Goal: Check status

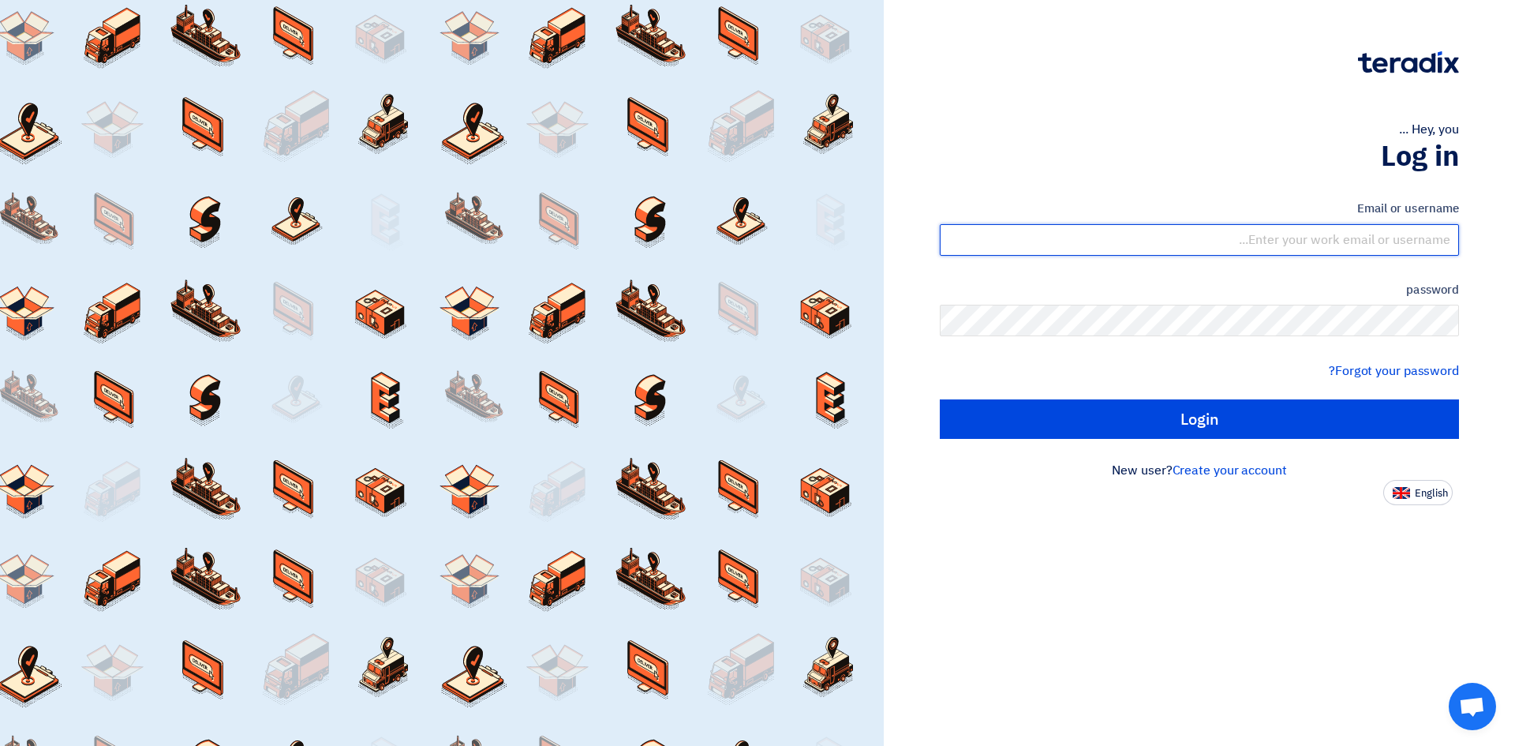
click at [1401, 240] on input "text" at bounding box center [1199, 240] width 519 height 32
type input "[EMAIL_ADDRESS][DOMAIN_NAME]"
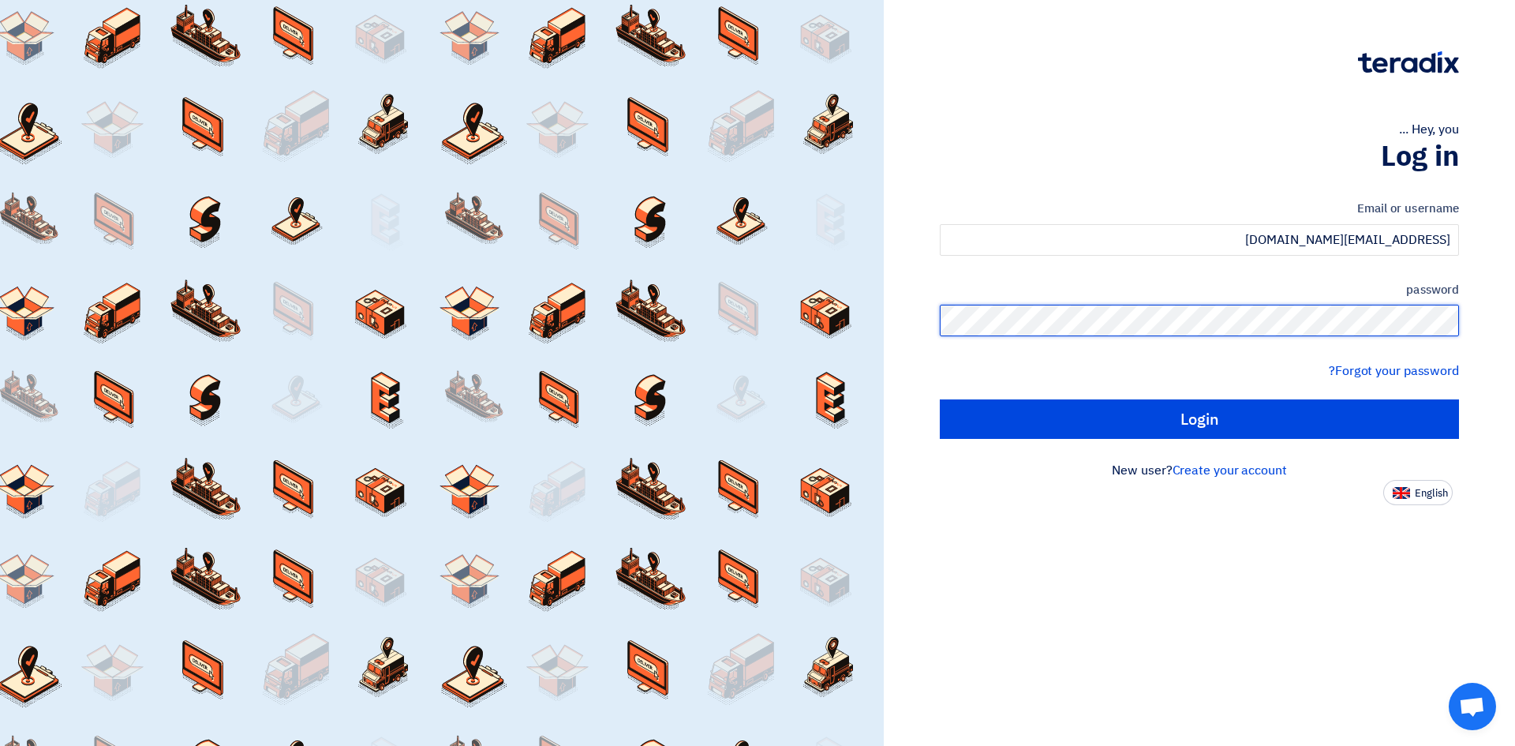
click at [940, 399] on input "Login" at bounding box center [1199, 418] width 519 height 39
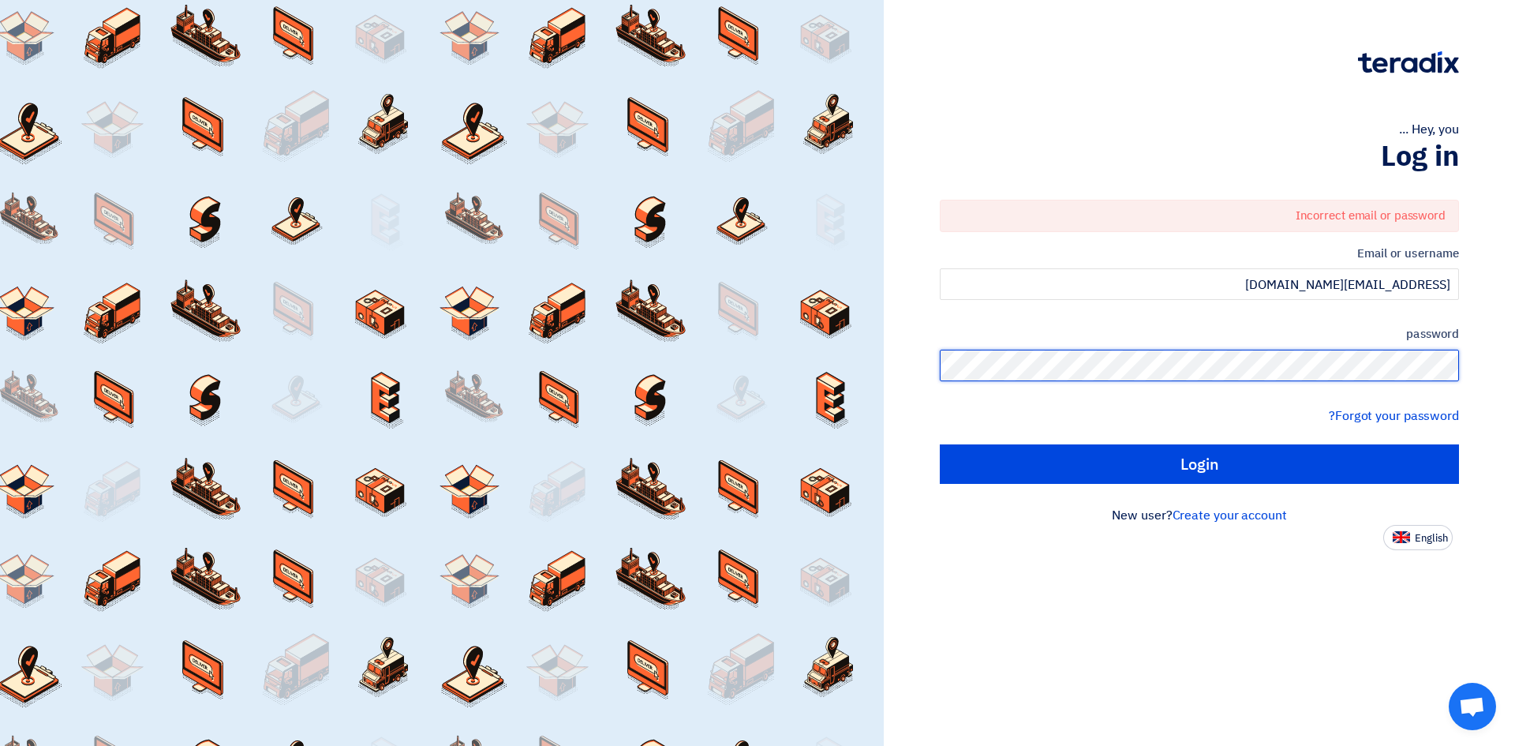
click at [940, 444] on input "Login" at bounding box center [1199, 463] width 519 height 39
type input "Sign in"
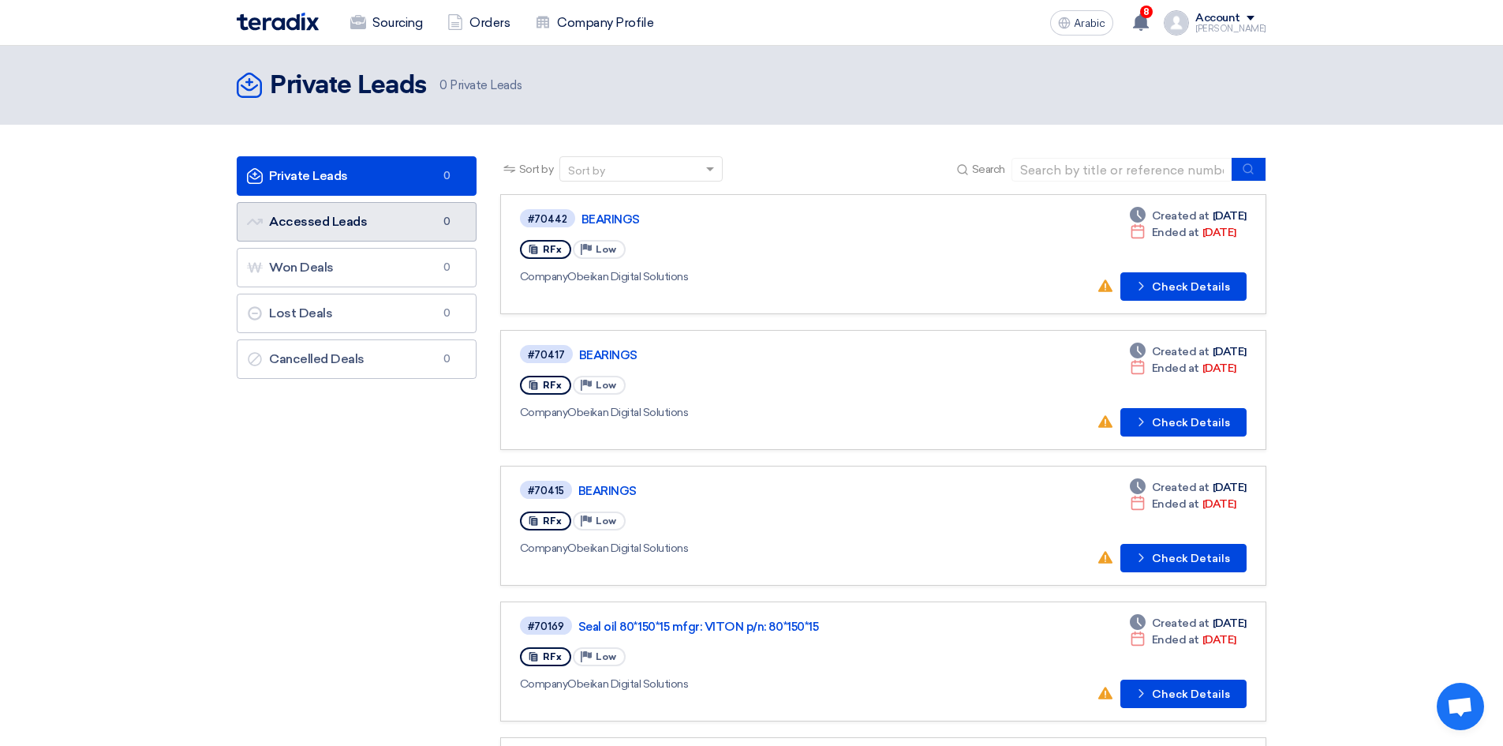
click at [392, 230] on link "Accessed Leads Accessed Leads 0" at bounding box center [357, 221] width 240 height 39
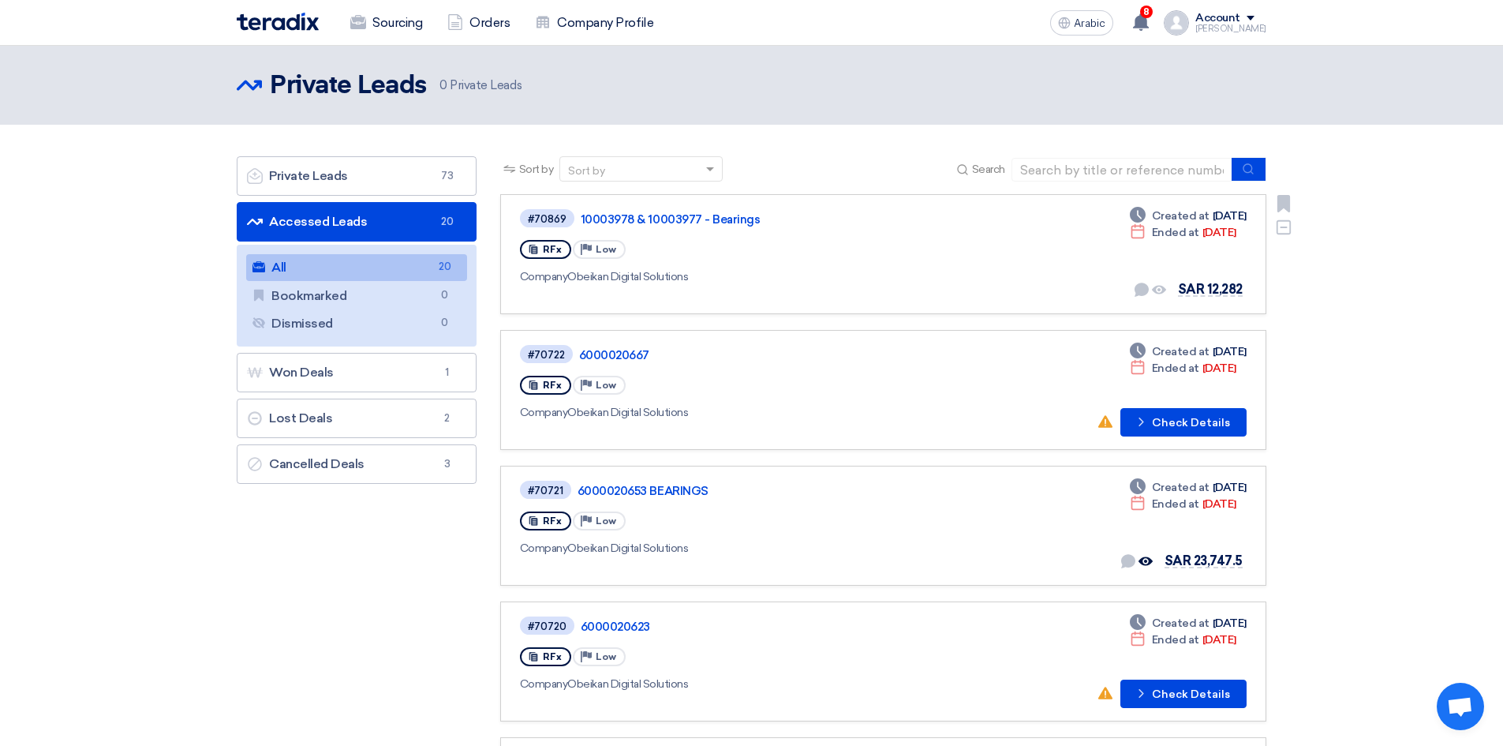
scroll to position [79, 0]
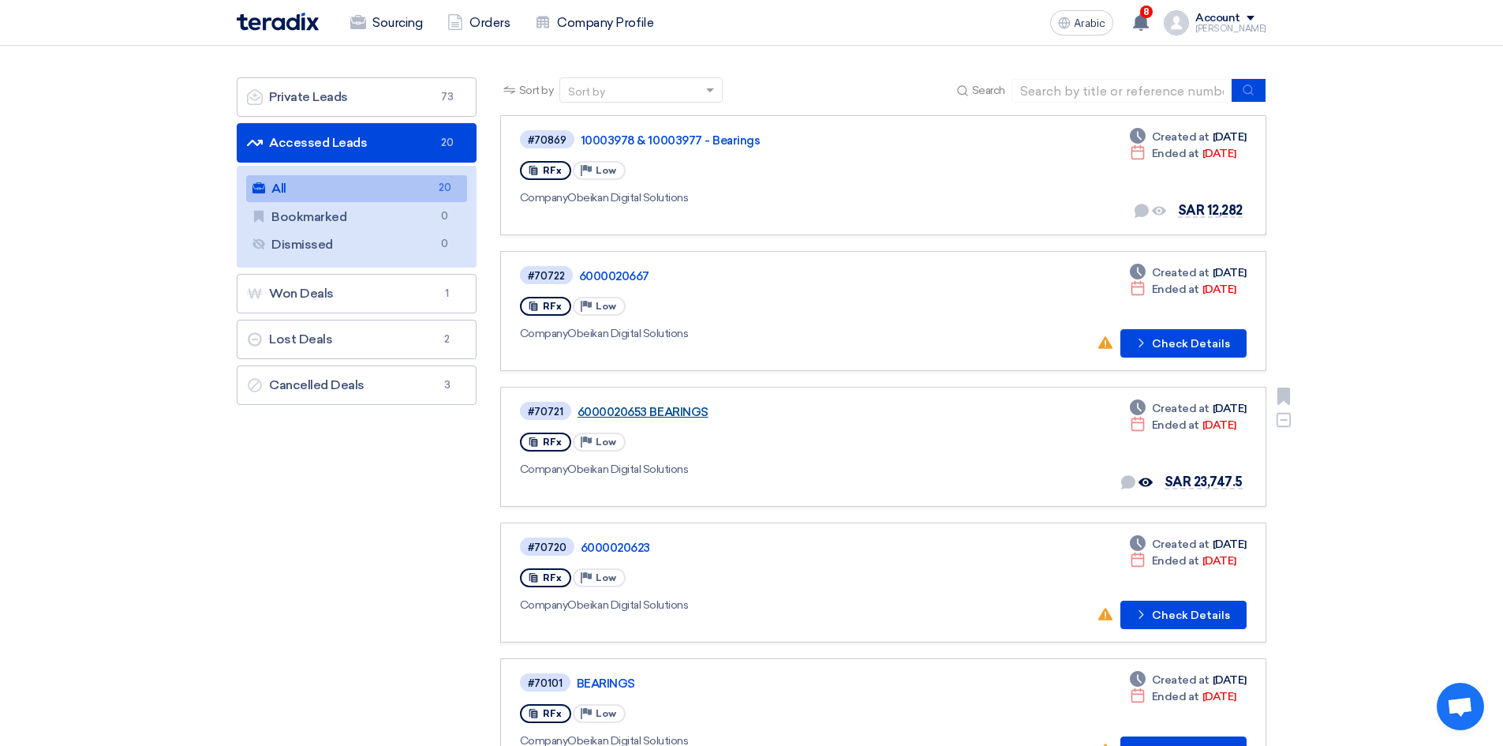
click at [643, 413] on font "6000020653 BEARINGS" at bounding box center [642, 412] width 131 height 14
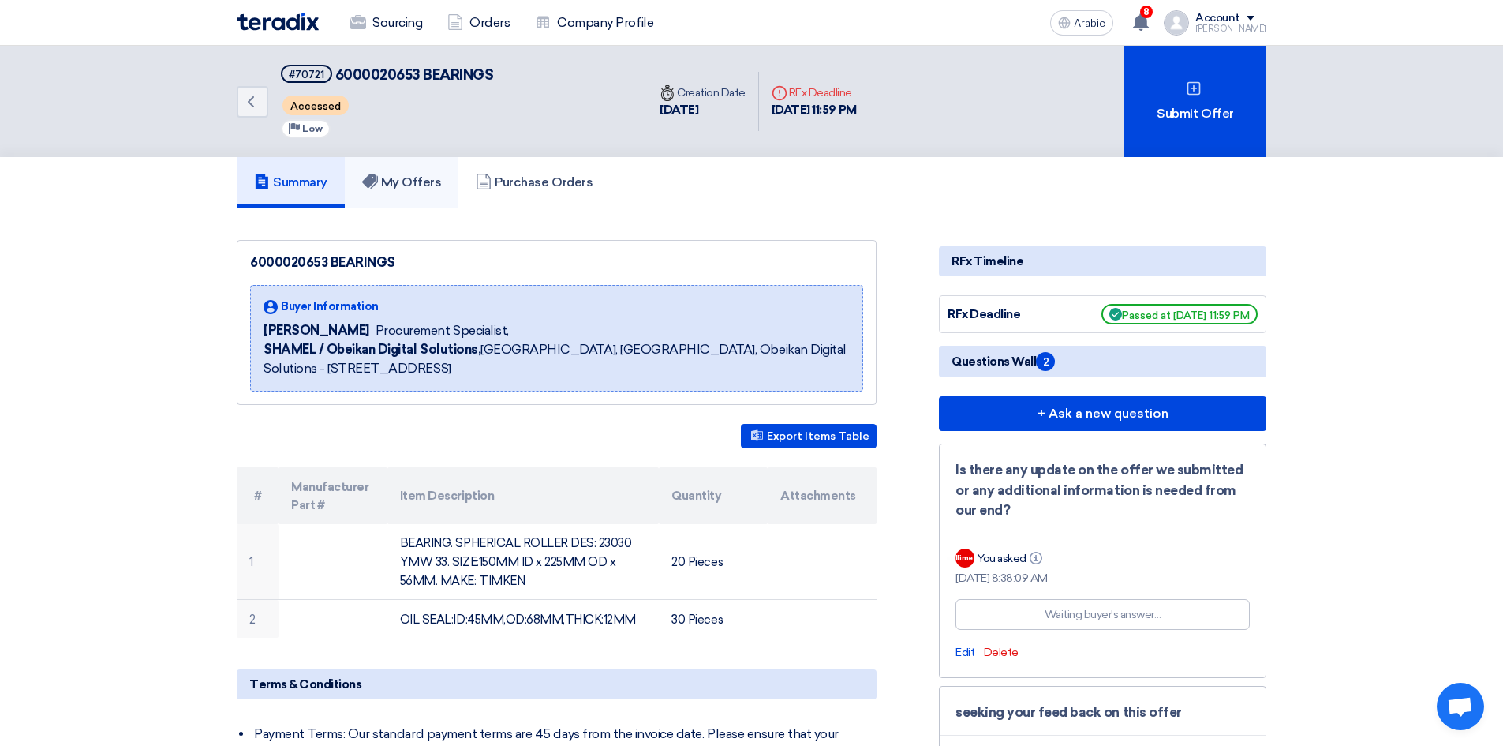
click at [442, 181] on font "My Offers" at bounding box center [411, 181] width 61 height 15
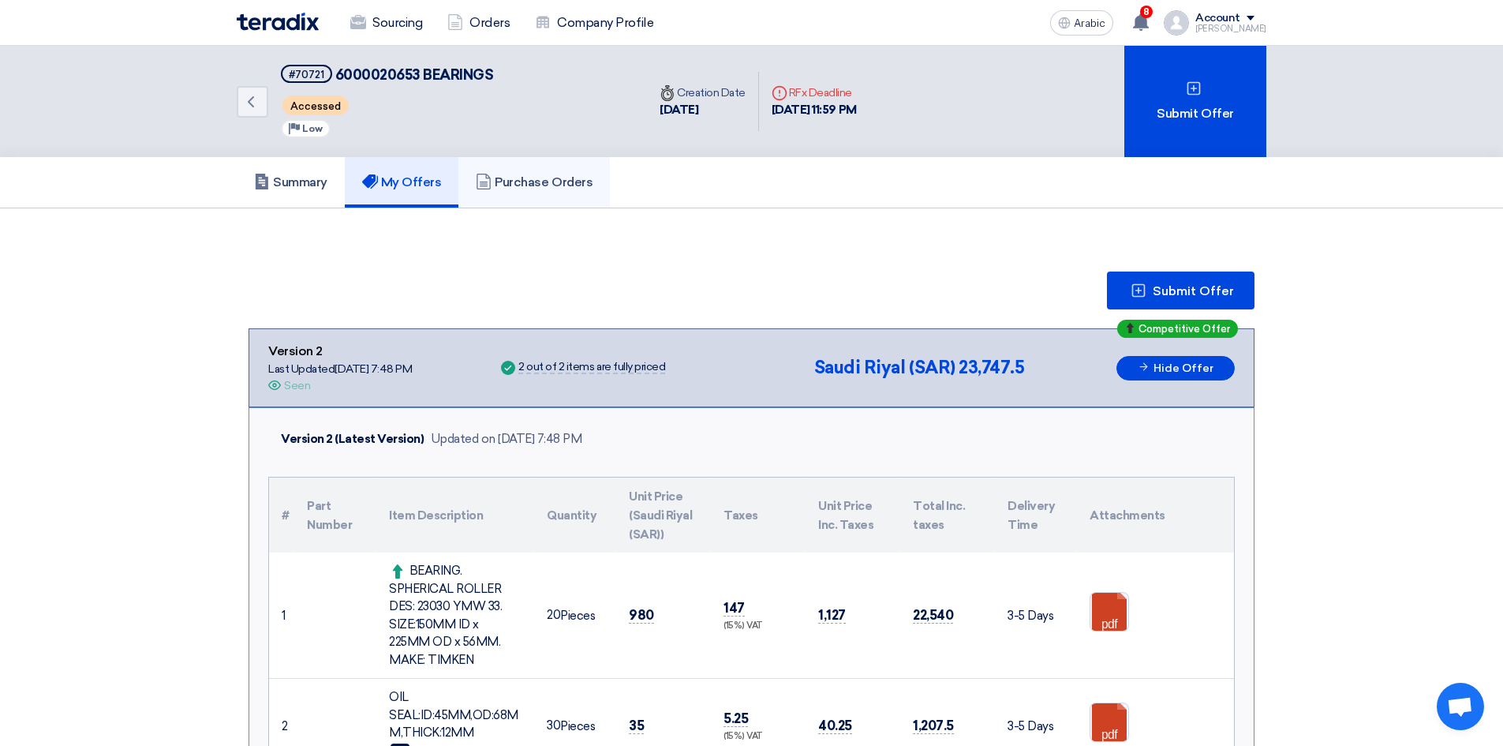
click at [540, 185] on font "Purchase Orders" at bounding box center [544, 181] width 98 height 15
